Goal: Information Seeking & Learning: Learn about a topic

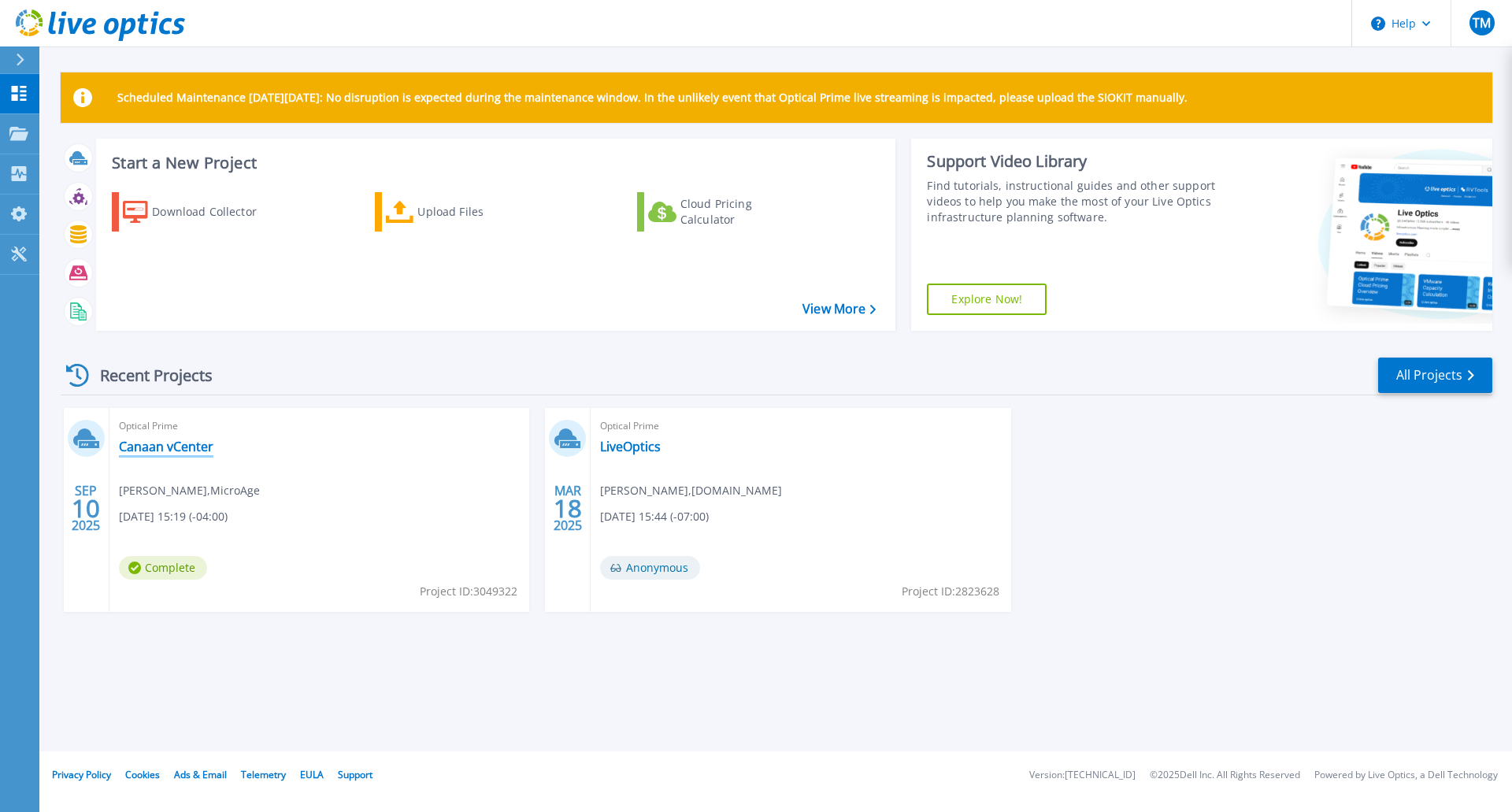
click at [159, 446] on link "Canaan vCenter" at bounding box center [166, 446] width 95 height 16
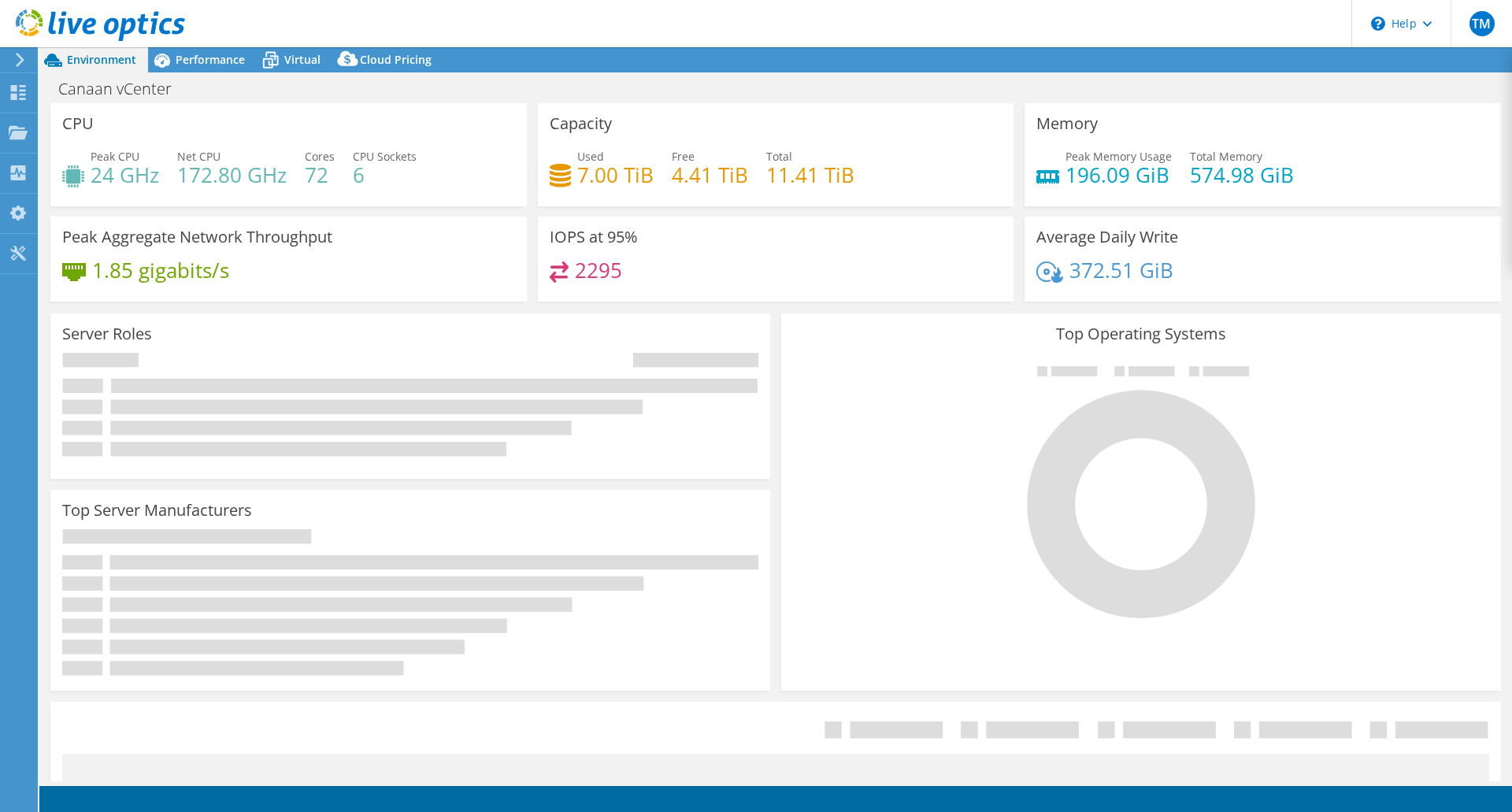
select select "USD"
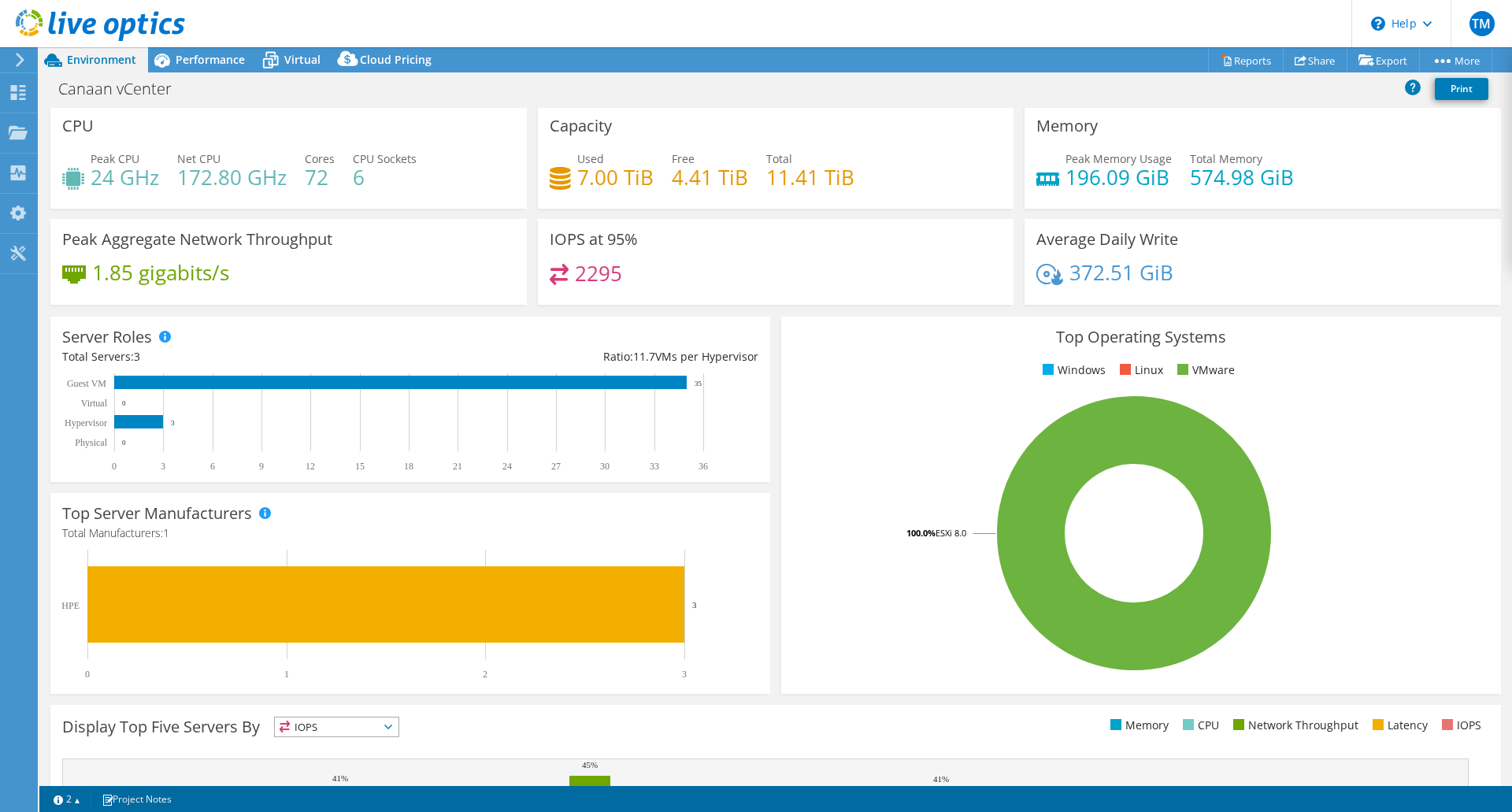
scroll to position [2, 0]
click at [303, 52] on span "Virtual" at bounding box center [302, 60] width 36 height 15
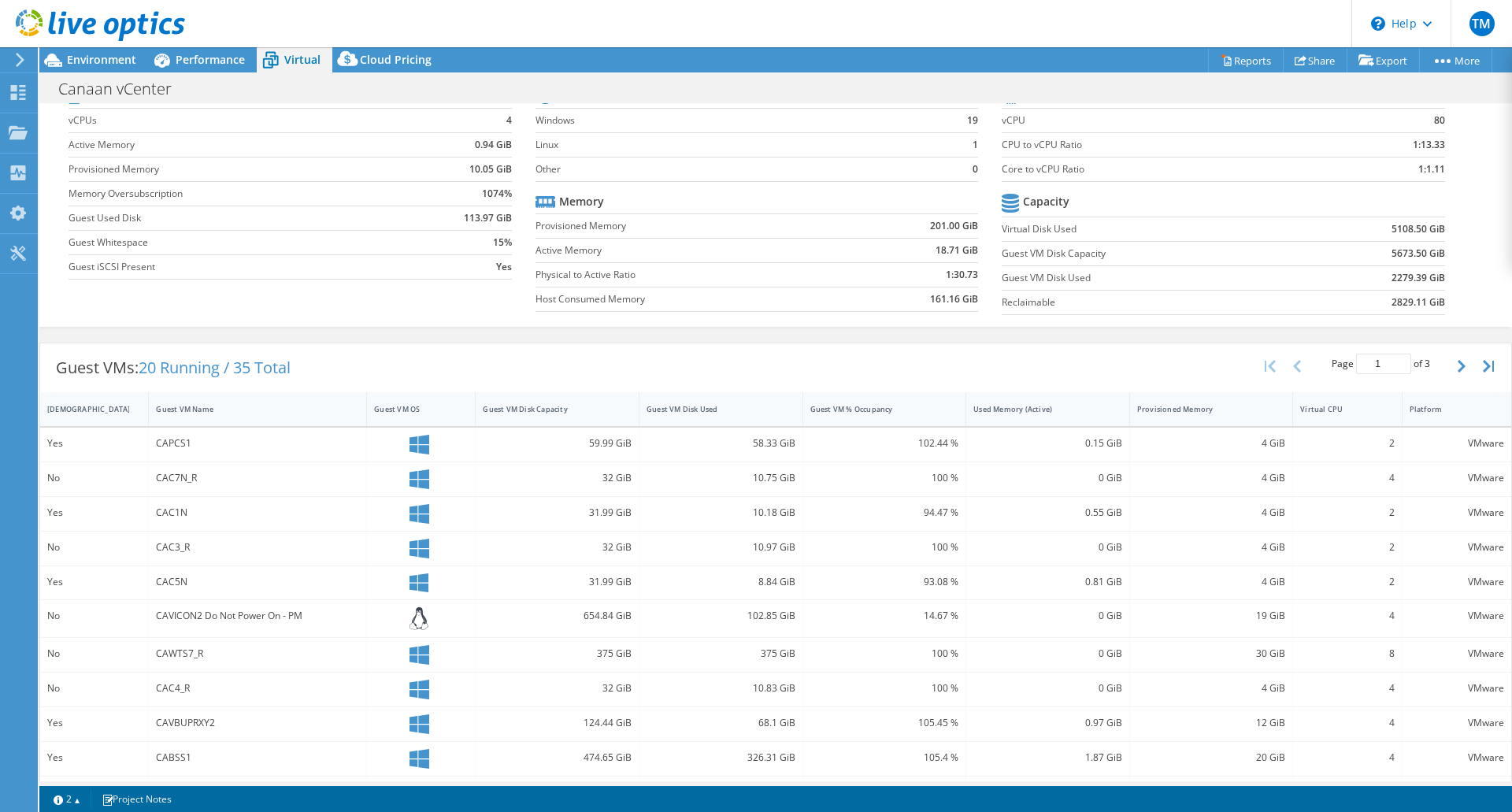
scroll to position [0, 0]
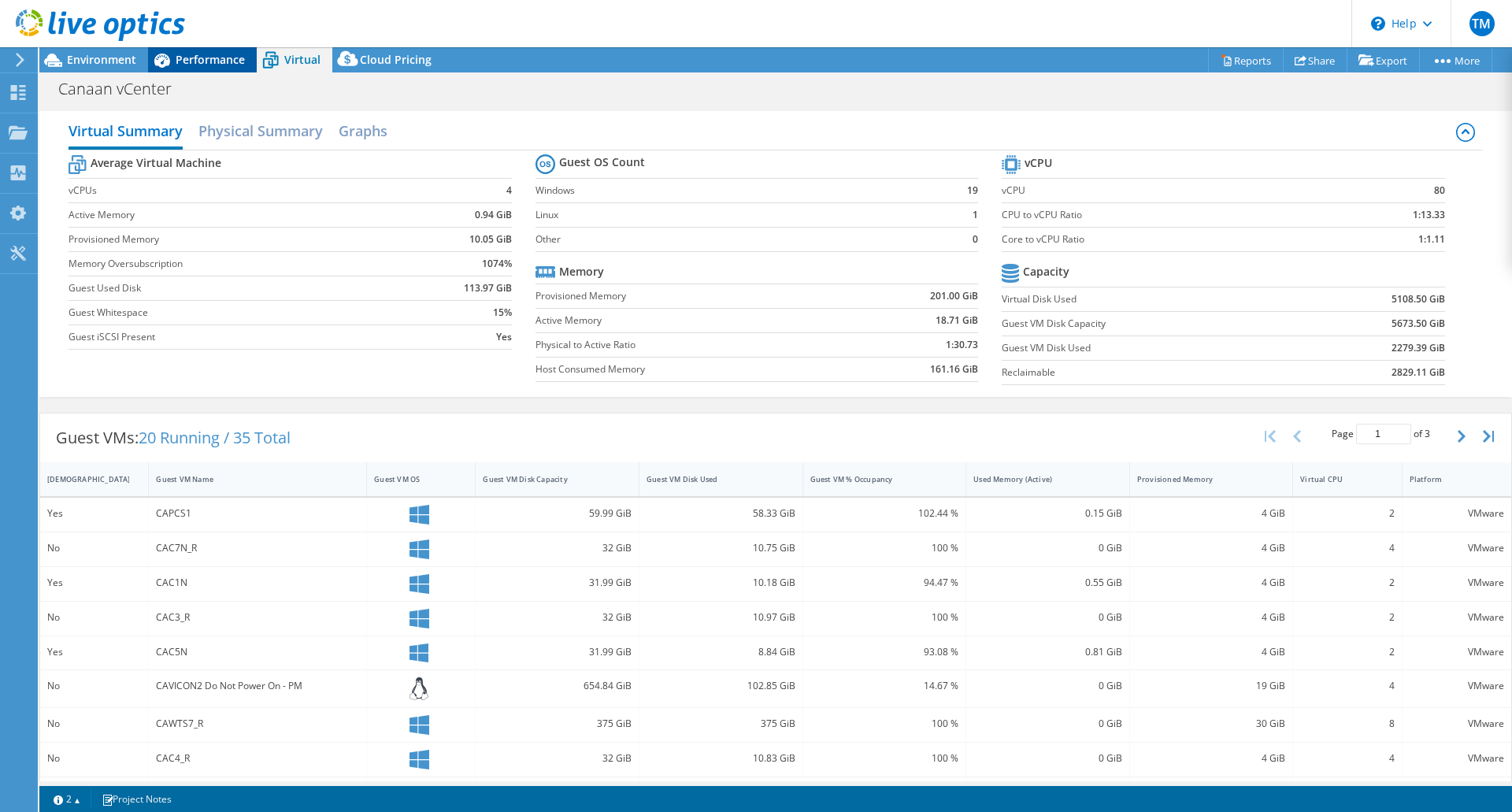
click at [223, 64] on span "Performance" at bounding box center [210, 60] width 70 height 15
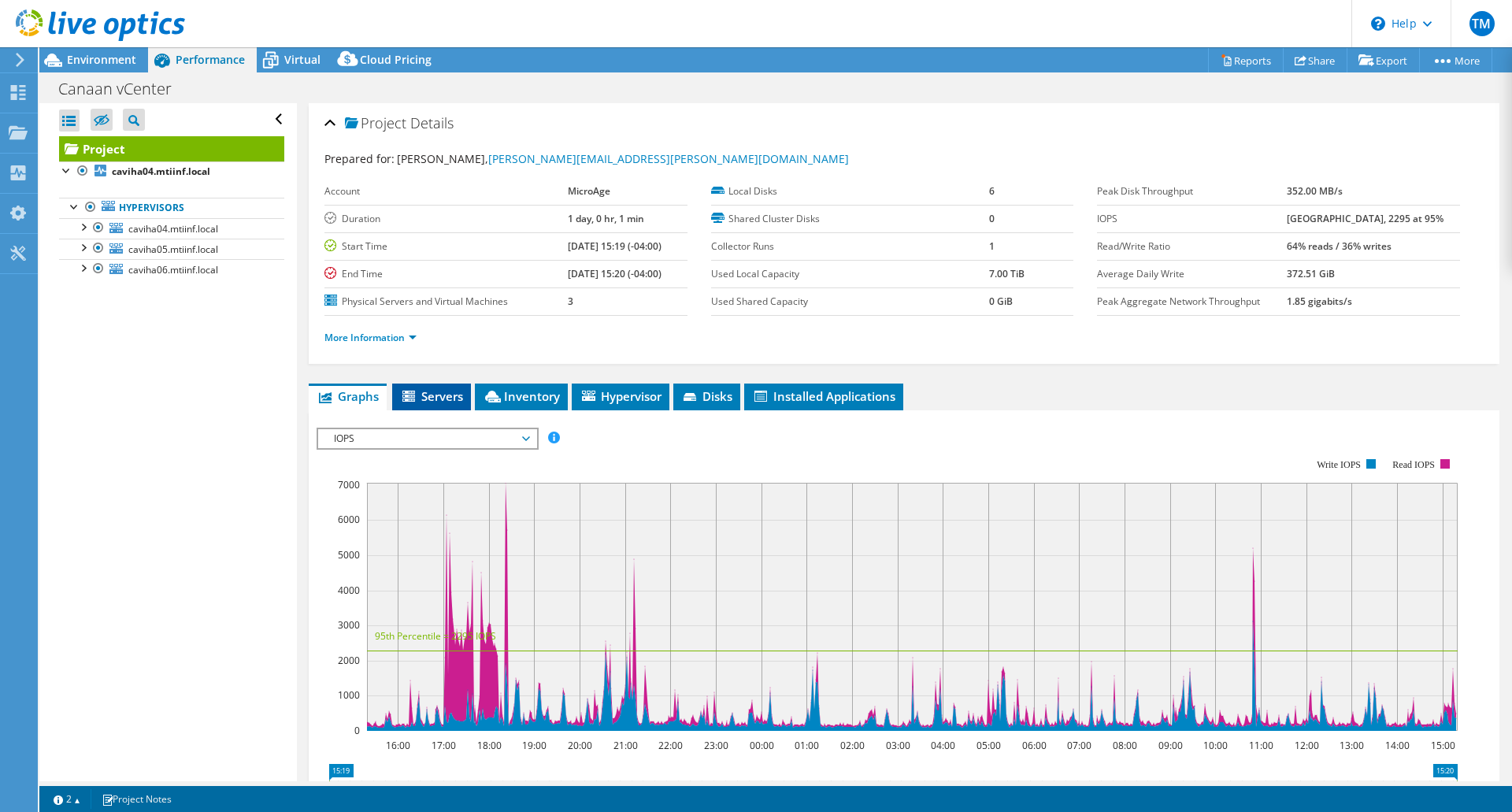
click at [444, 399] on span "Servers" at bounding box center [431, 396] width 63 height 16
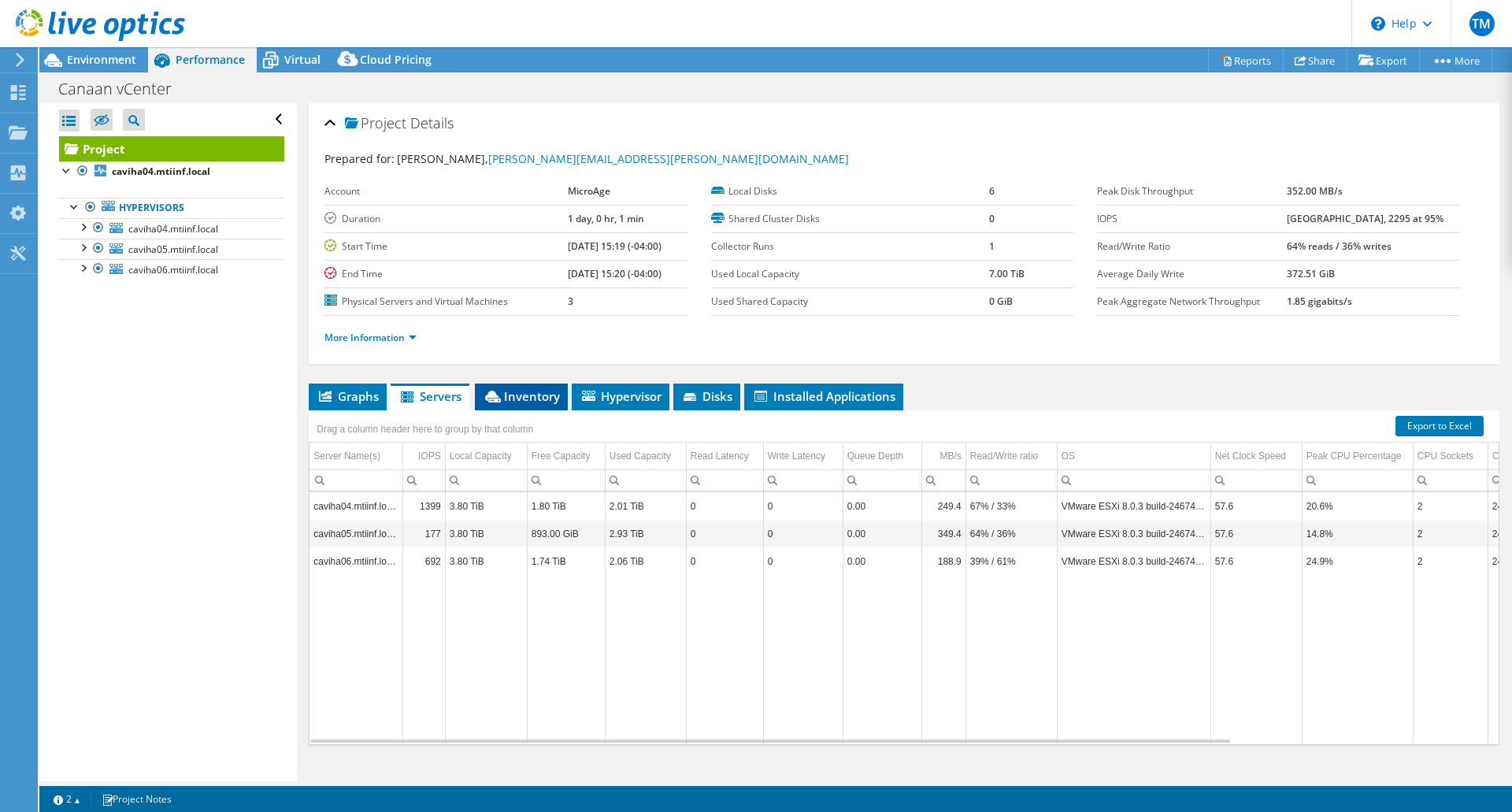
click at [524, 394] on span "Inventory" at bounding box center [521, 396] width 77 height 16
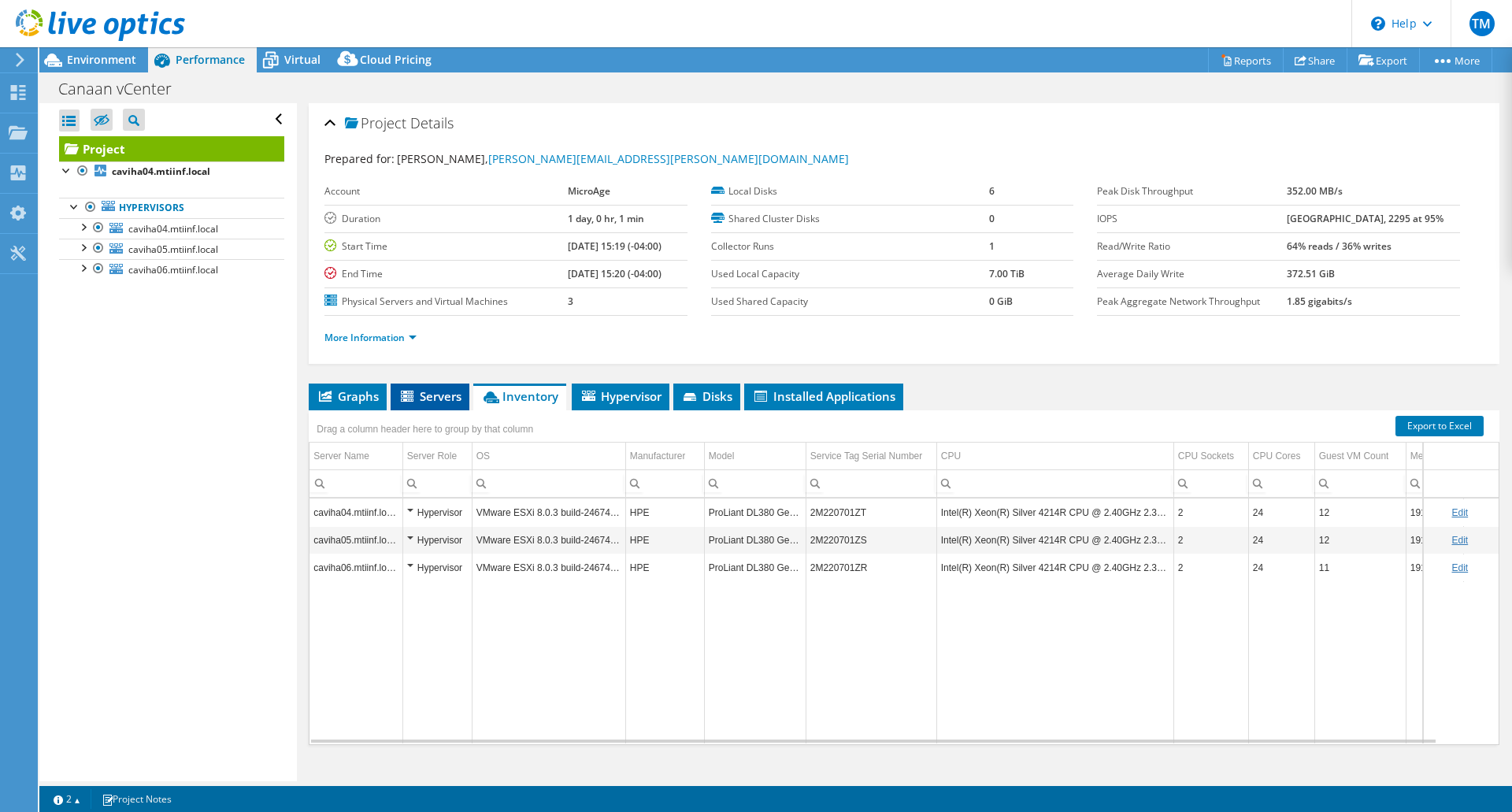
click at [416, 399] on icon at bounding box center [409, 398] width 16 height 13
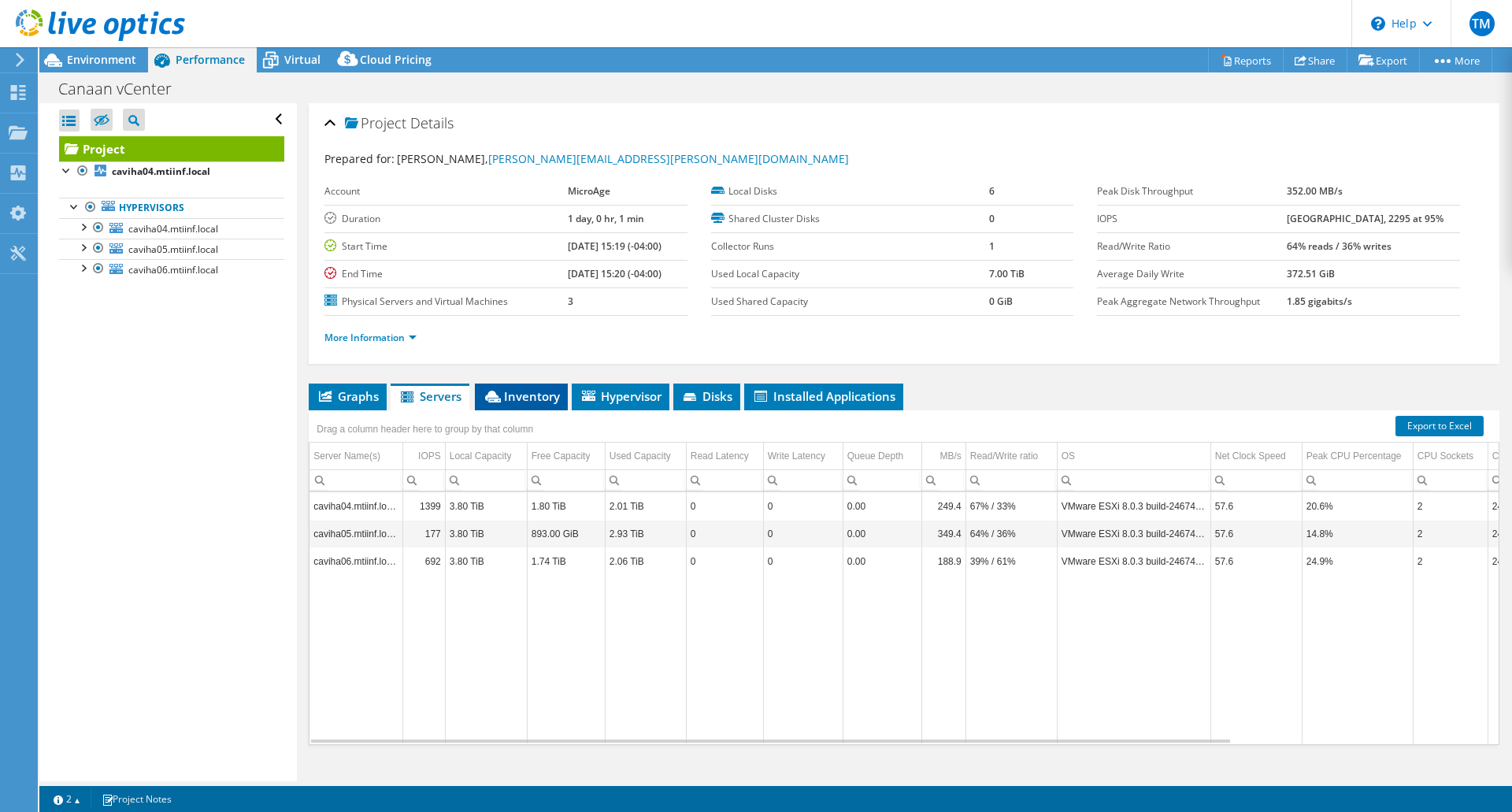
click at [512, 407] on li "Inventory" at bounding box center [521, 397] width 93 height 27
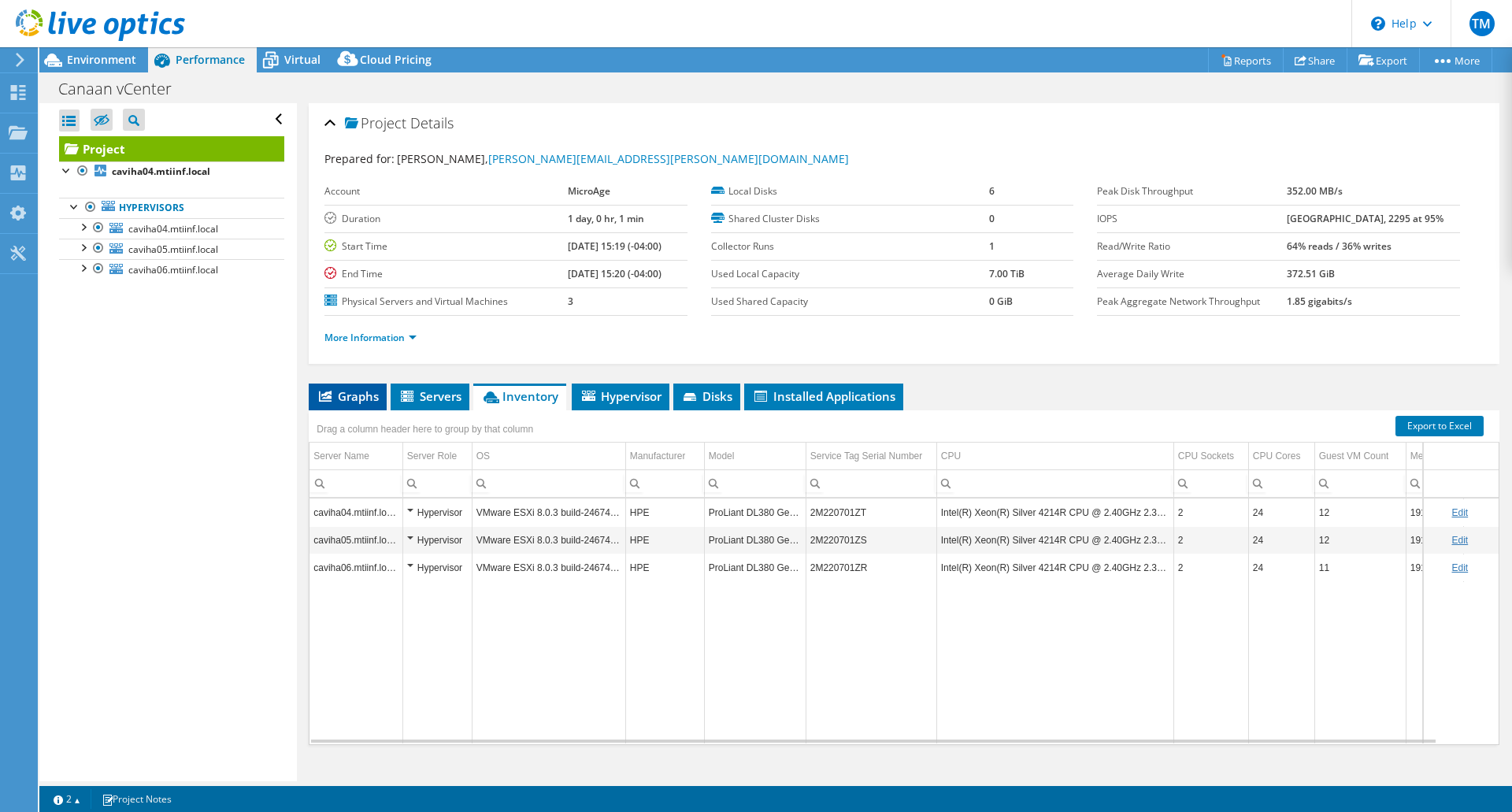
click at [336, 392] on span "Graphs" at bounding box center [347, 396] width 62 height 16
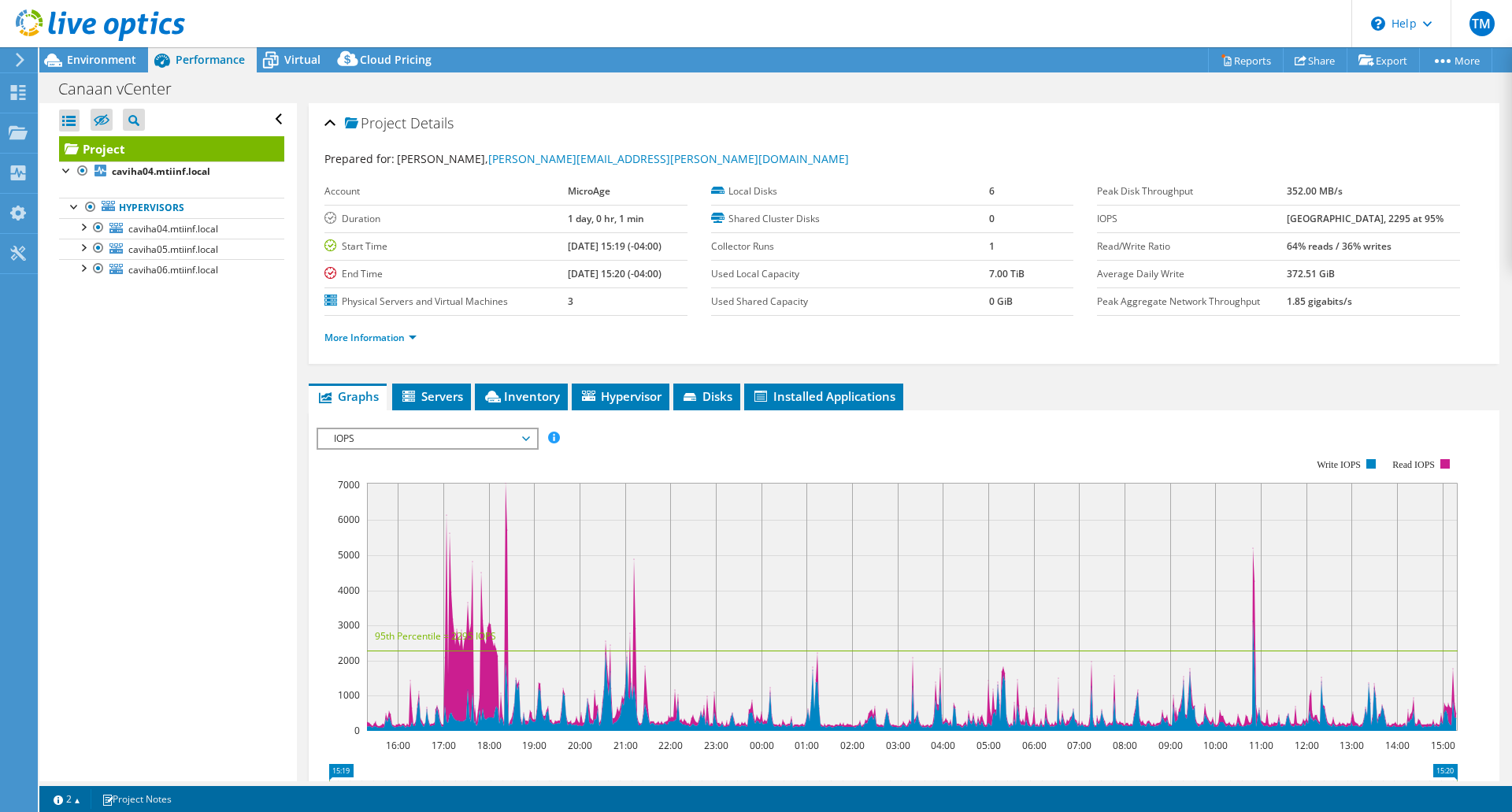
click at [516, 440] on span "IOPS" at bounding box center [427, 439] width 202 height 19
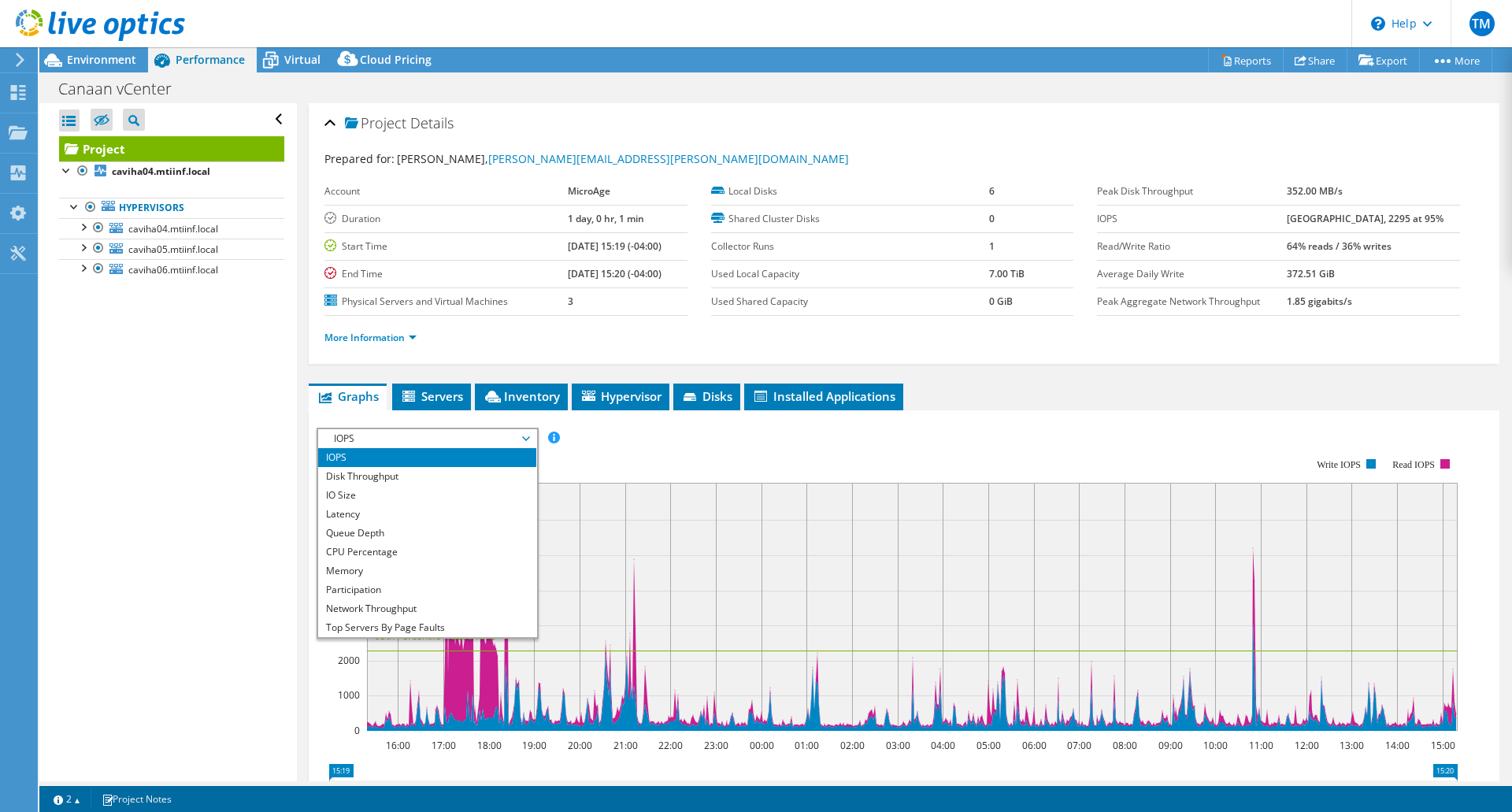
click at [852, 461] on rect at bounding box center [887, 594] width 1141 height 315
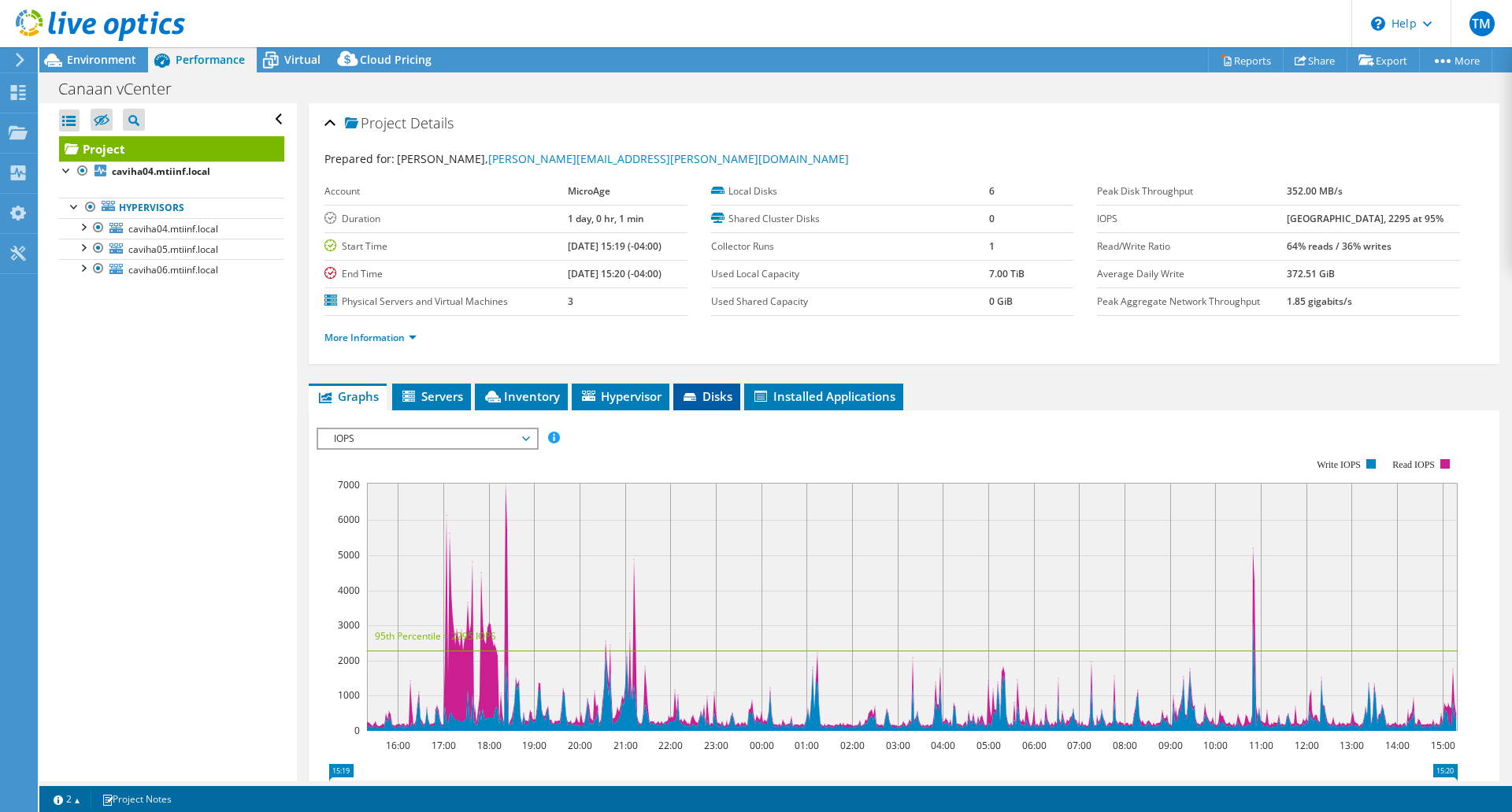
click at [715, 396] on span "Disks" at bounding box center [706, 396] width 51 height 16
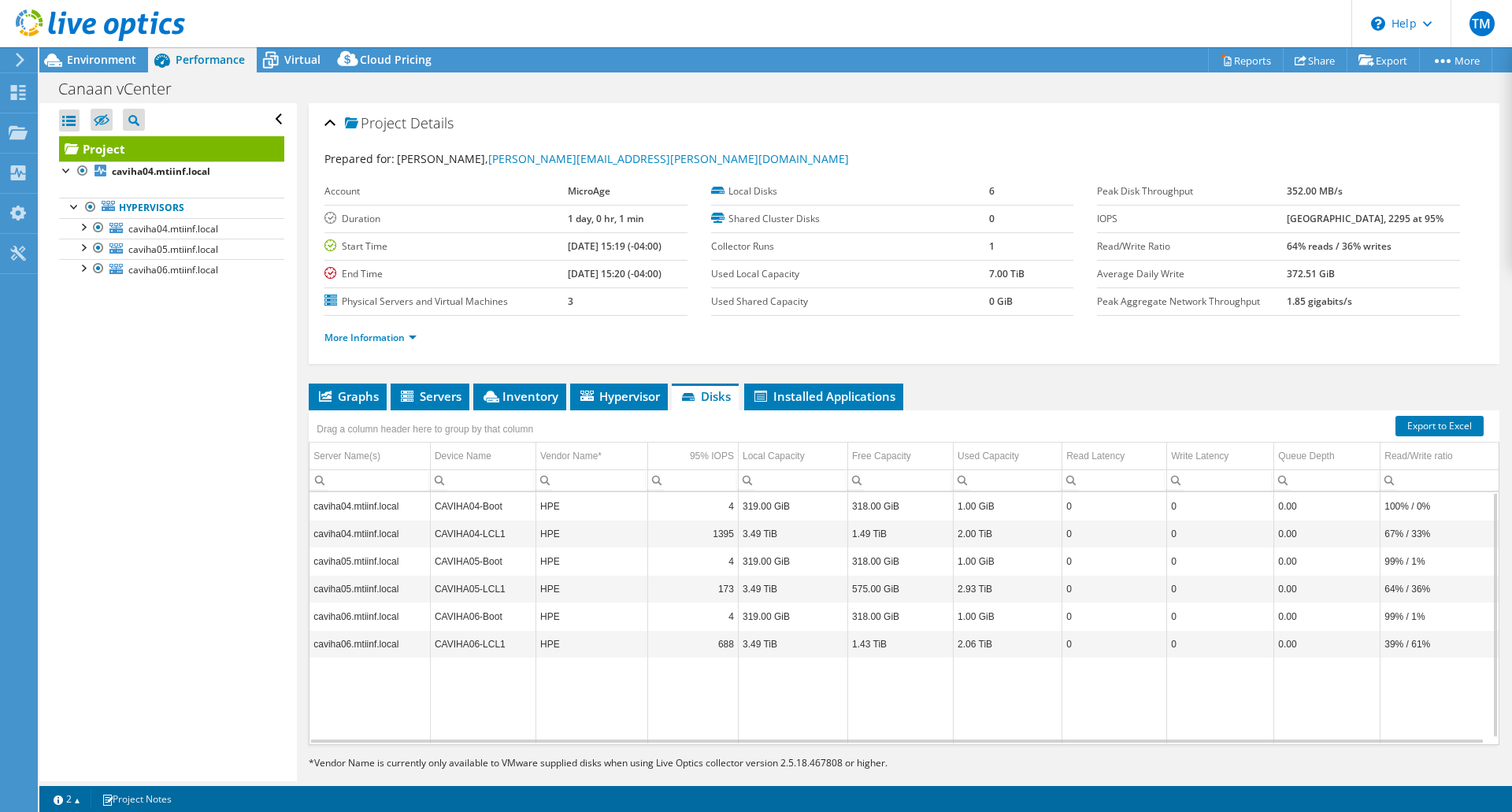
click at [84, 52] on div at bounding box center [92, 26] width 185 height 53
click at [88, 71] on div "Environment" at bounding box center [94, 60] width 109 height 25
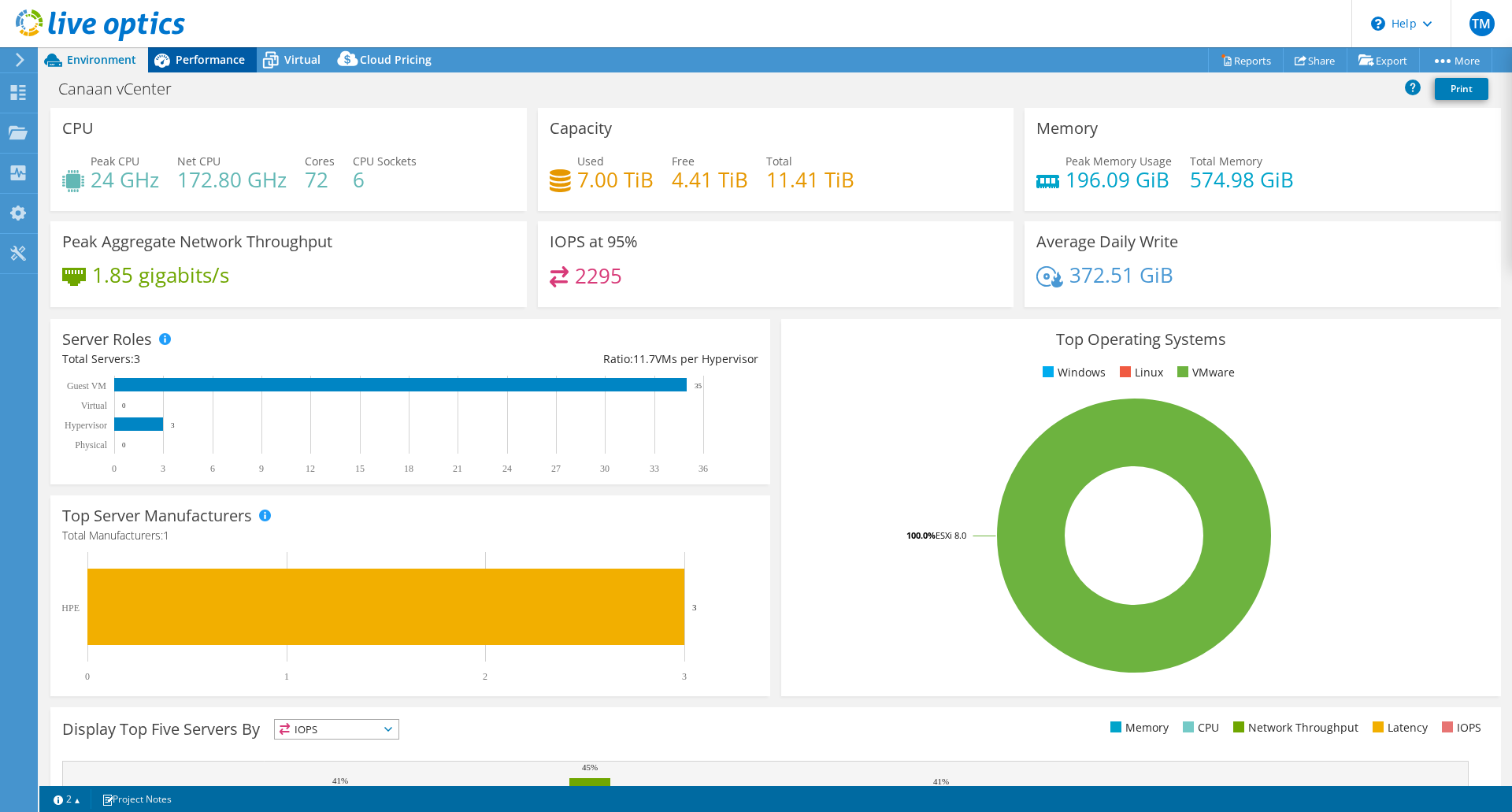
click at [239, 52] on span "Performance" at bounding box center [210, 60] width 70 height 15
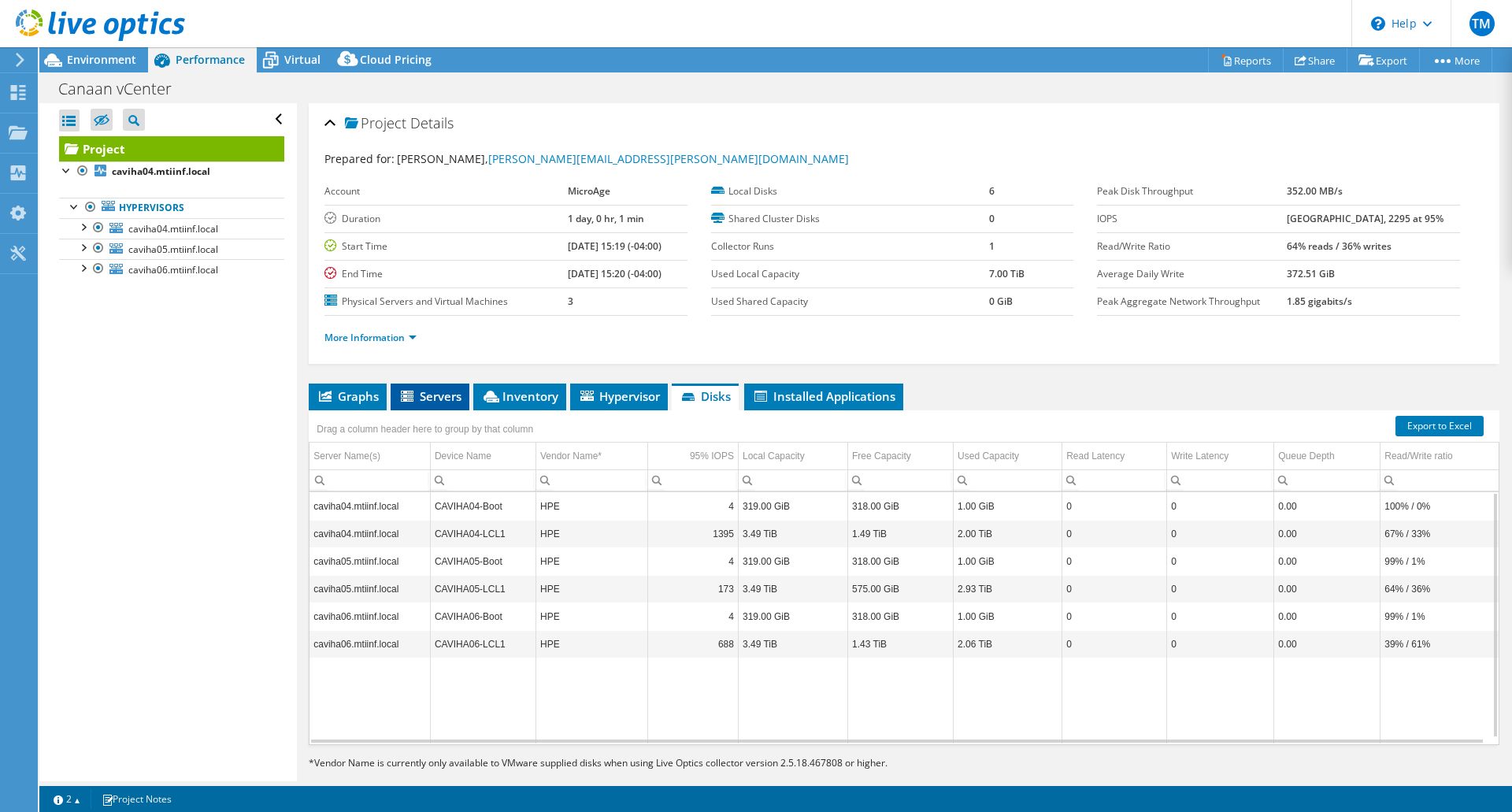
click at [441, 398] on span "Servers" at bounding box center [430, 396] width 63 height 16
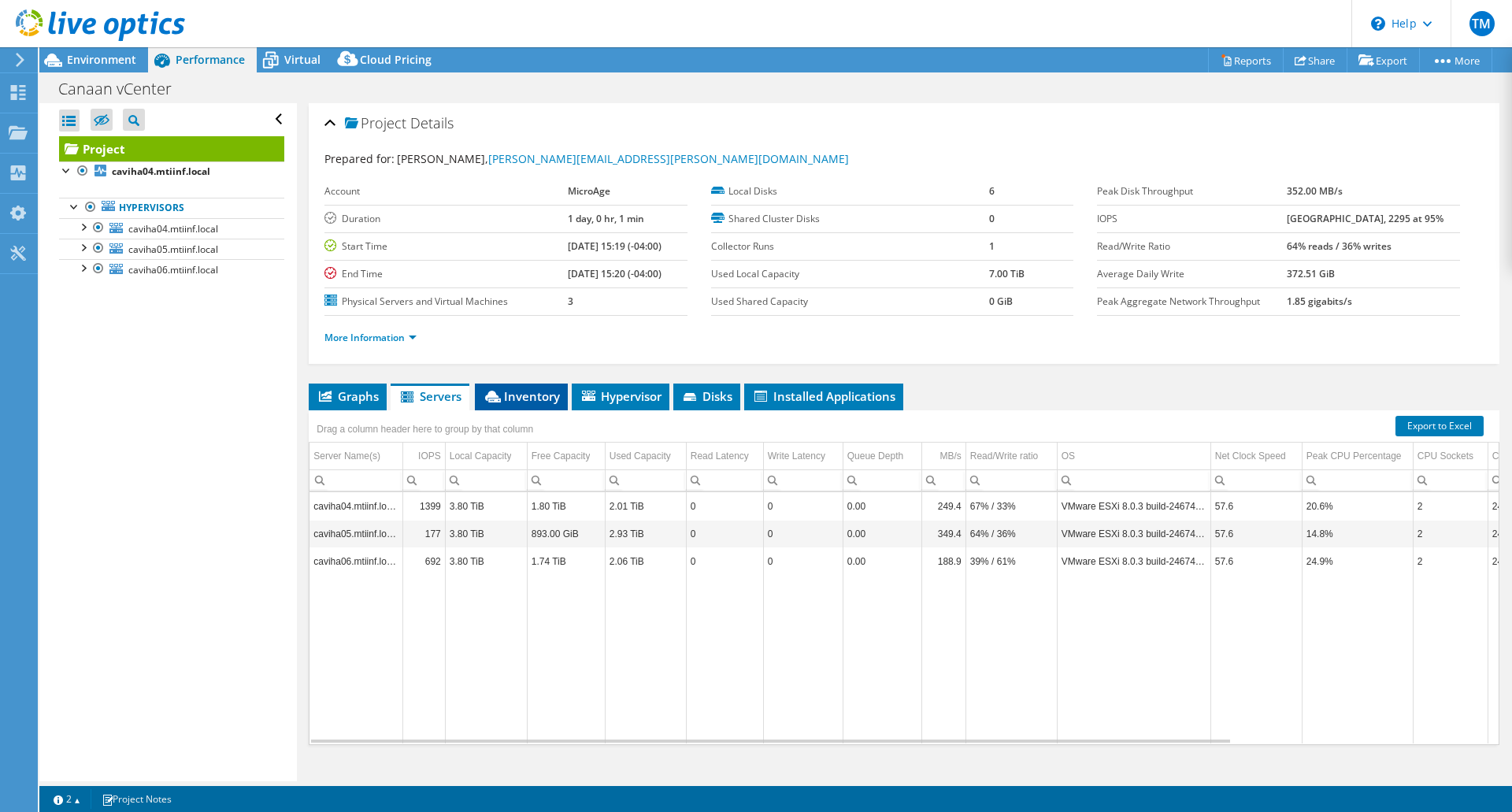
click at [514, 393] on span "Inventory" at bounding box center [521, 396] width 77 height 16
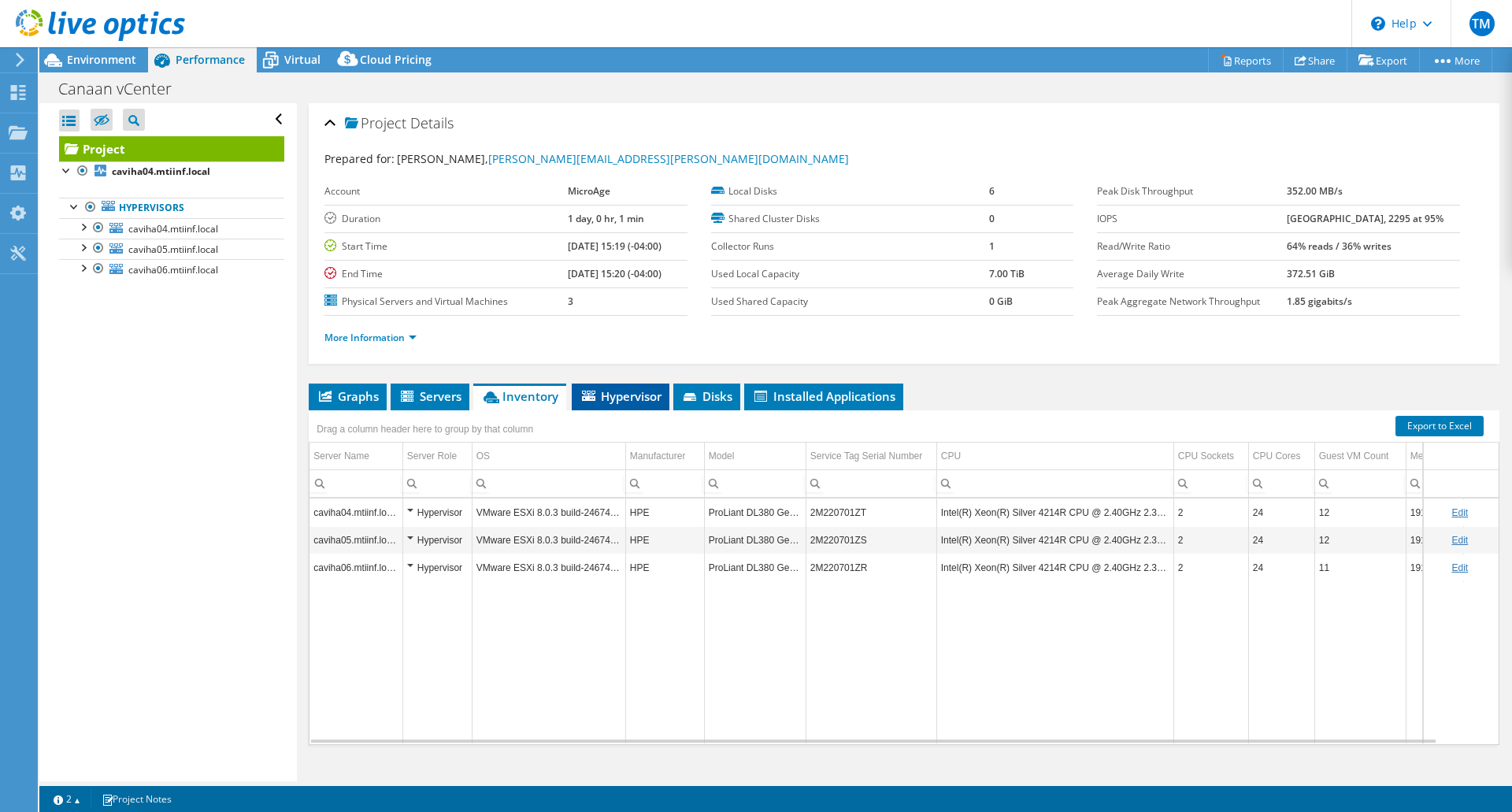
click at [583, 395] on icon at bounding box center [589, 396] width 13 height 10
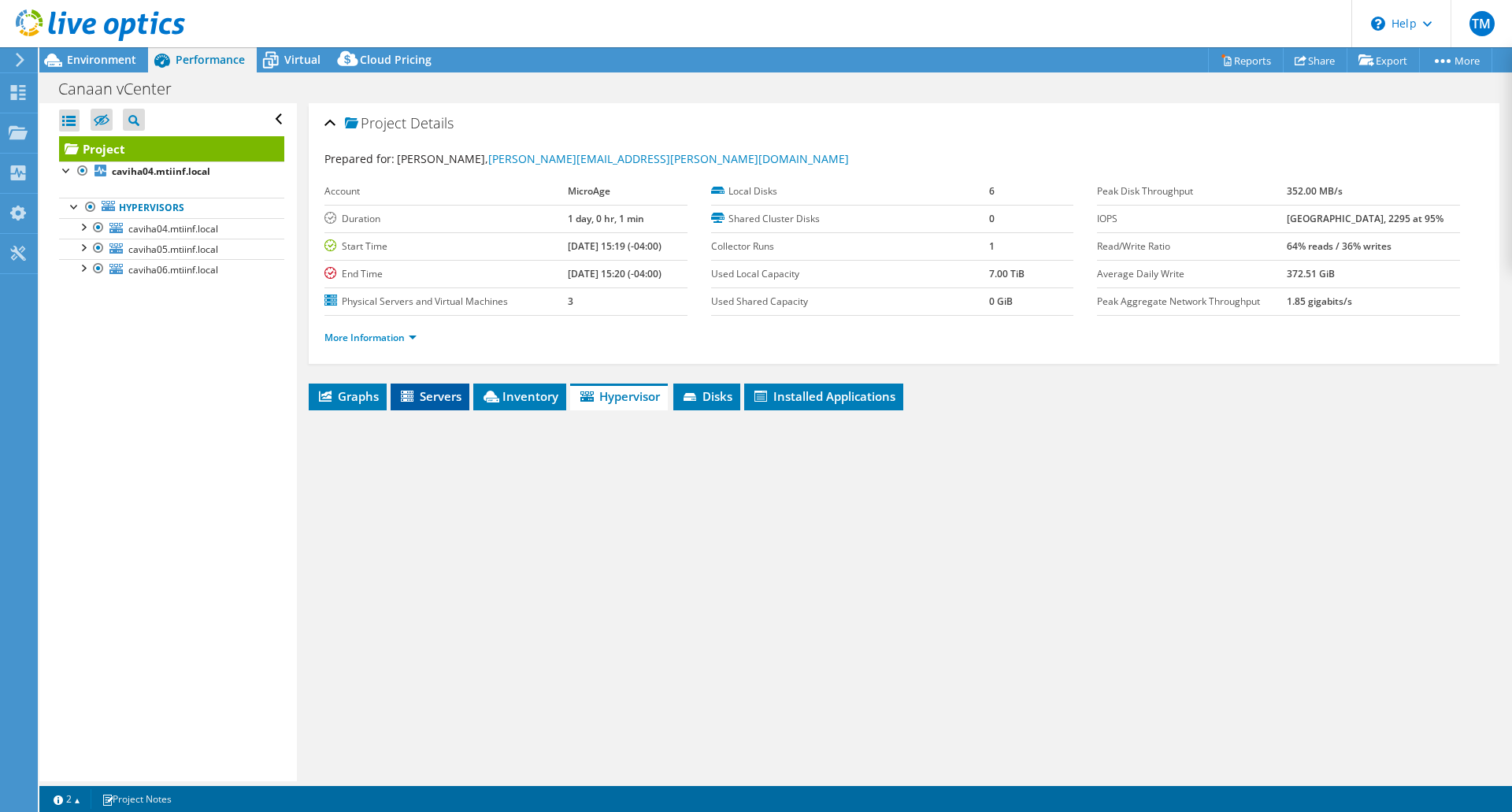
click at [404, 405] on li "Servers" at bounding box center [430, 397] width 79 height 27
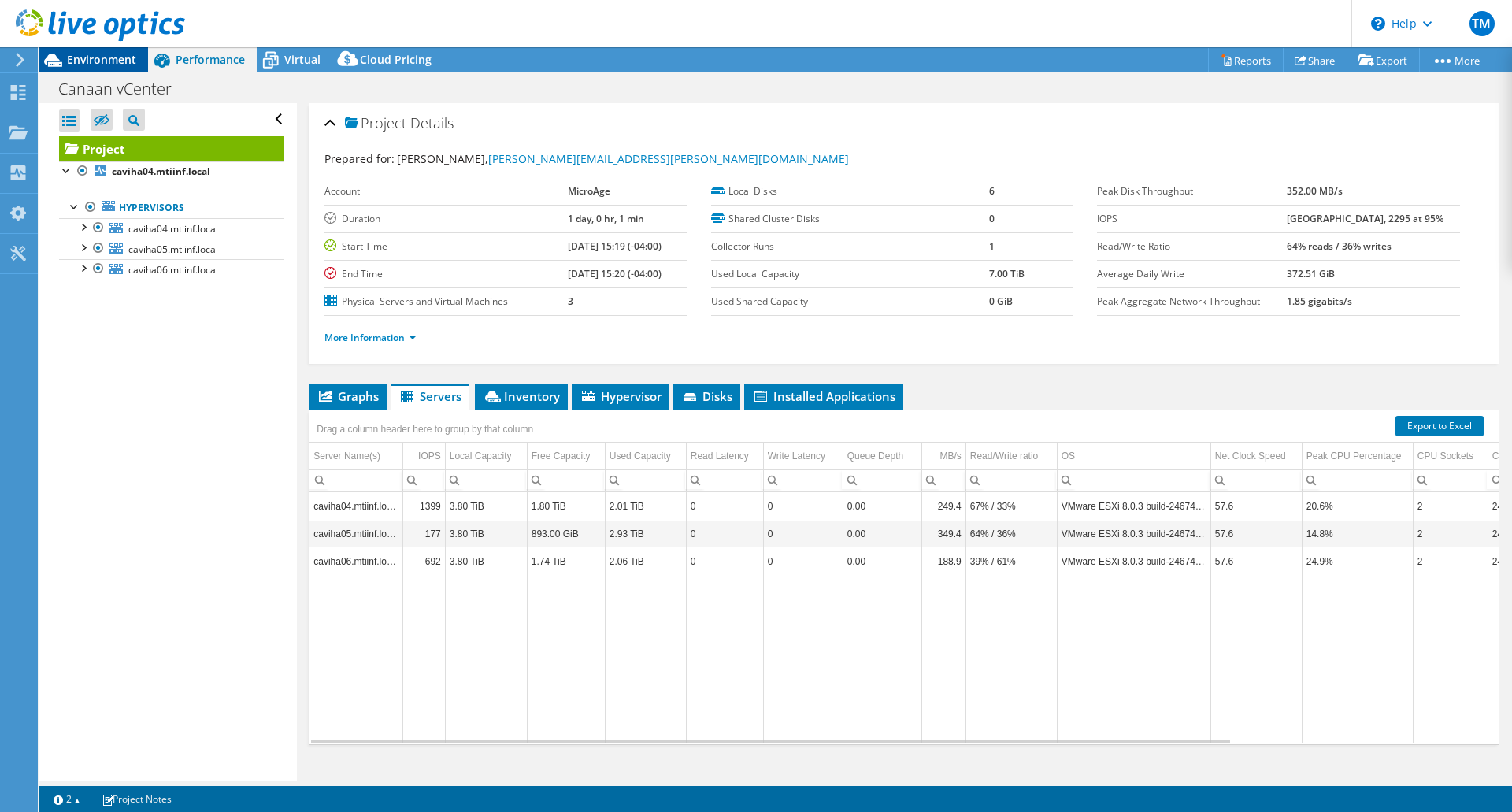
click at [103, 55] on span "Environment" at bounding box center [102, 60] width 70 height 15
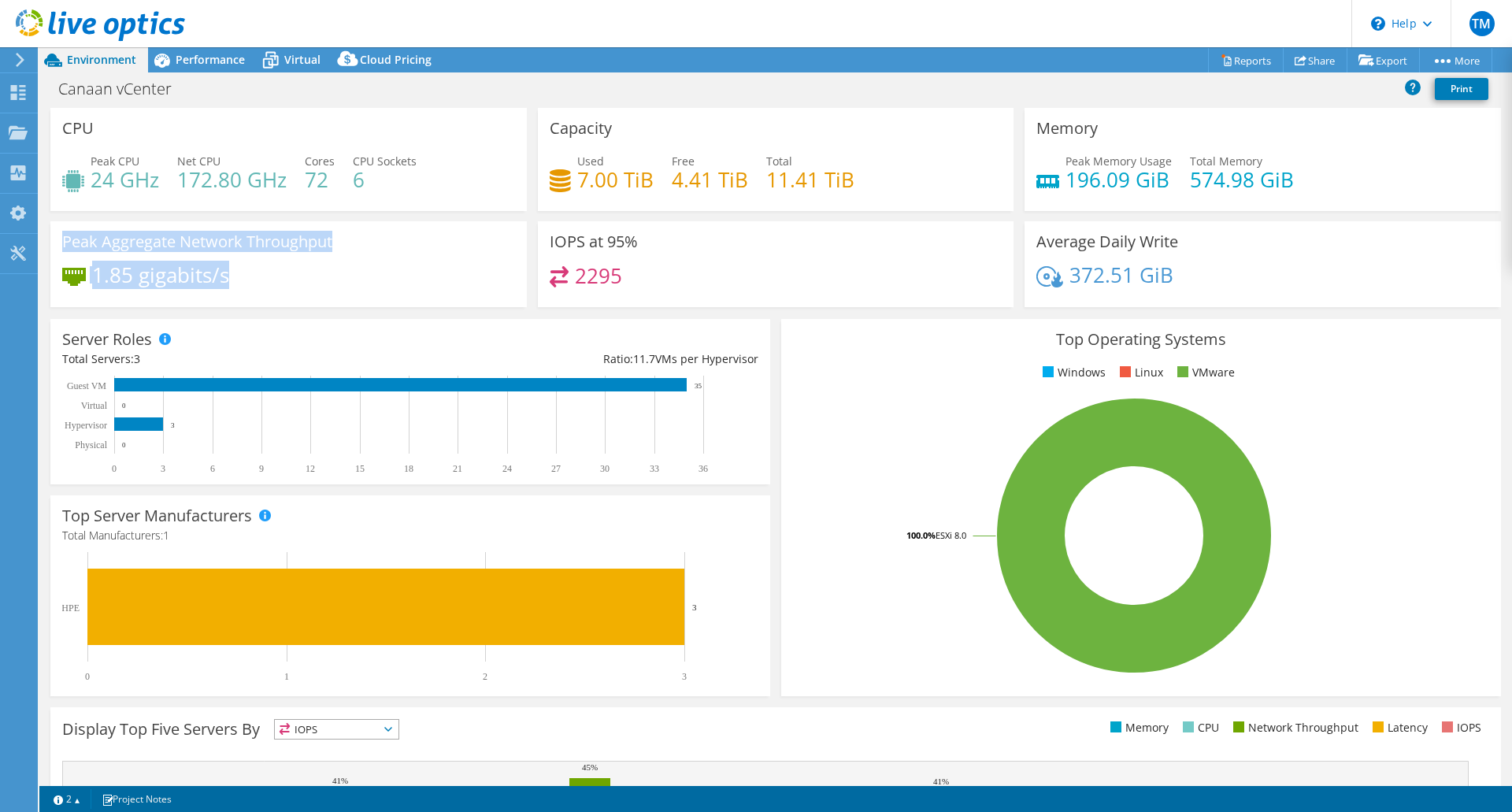
drag, startPoint x: 244, startPoint y: 271, endPoint x: 49, endPoint y: 240, distance: 197.4
click at [49, 240] on div "Peak Aggregate Network Throughput 1.85 gigabits/s" at bounding box center [289, 264] width 487 height 86
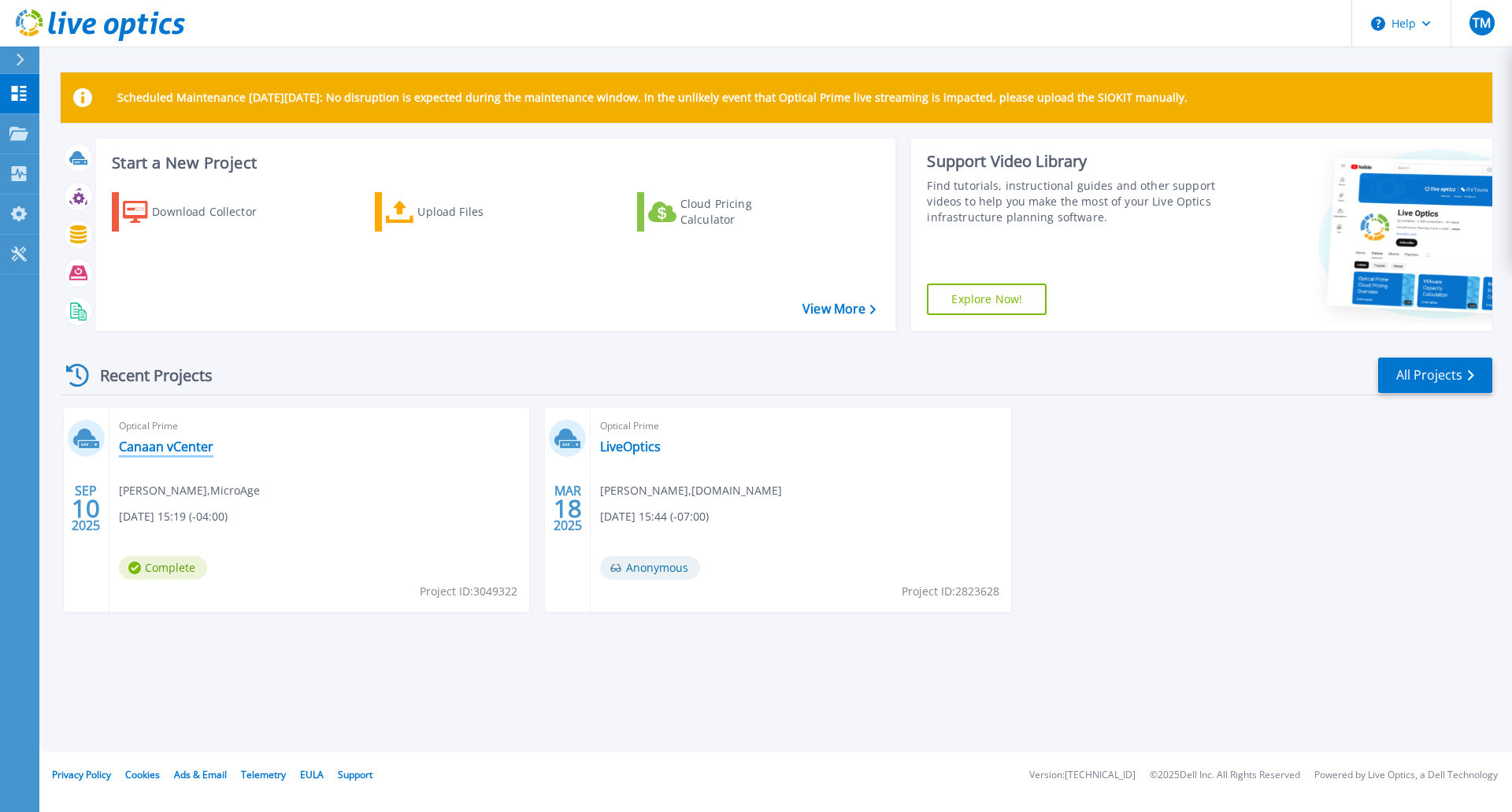
click at [171, 445] on link "Canaan vCenter" at bounding box center [166, 446] width 95 height 16
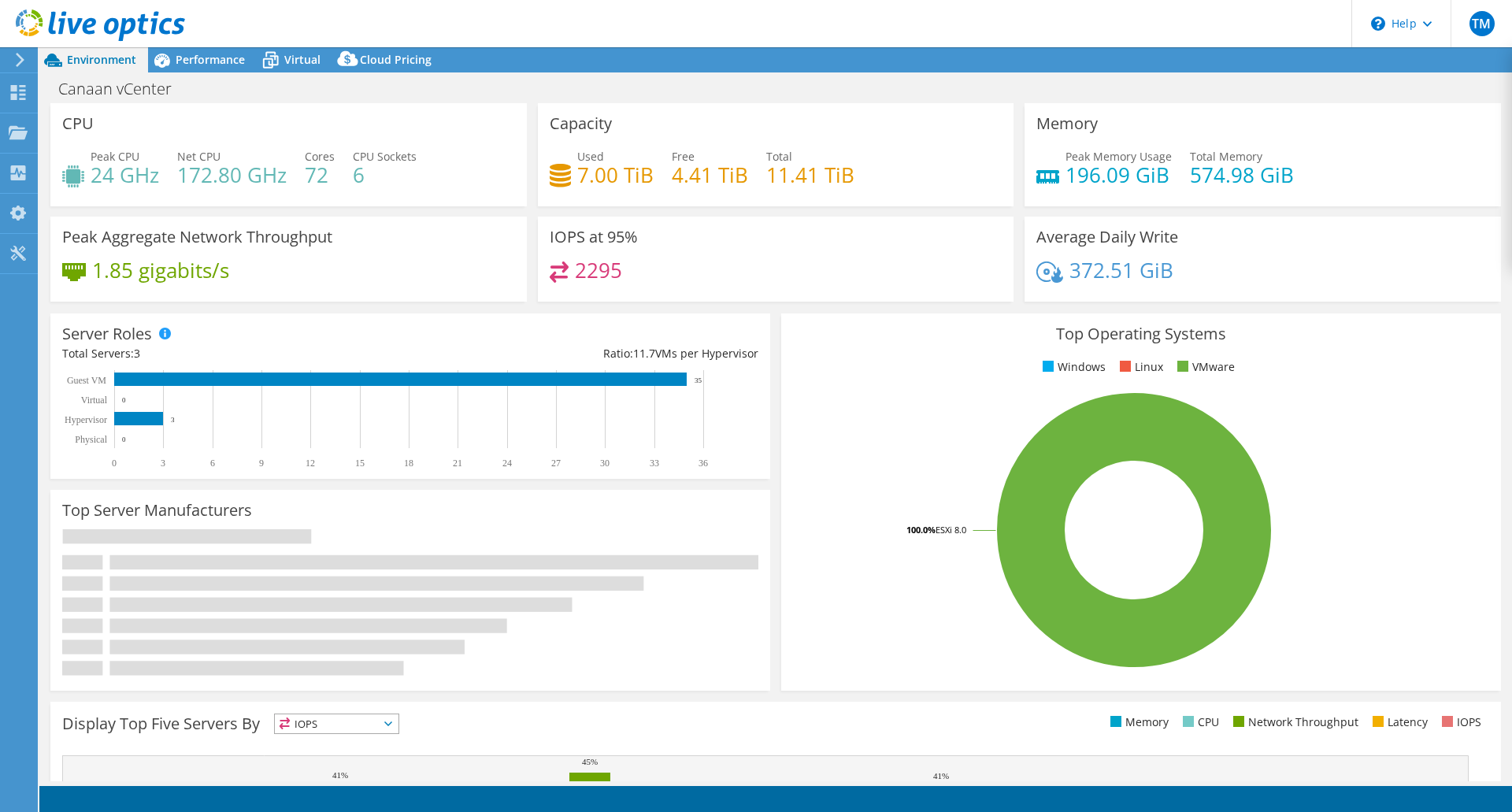
select select "USD"
